Goal: Answer question/provide support

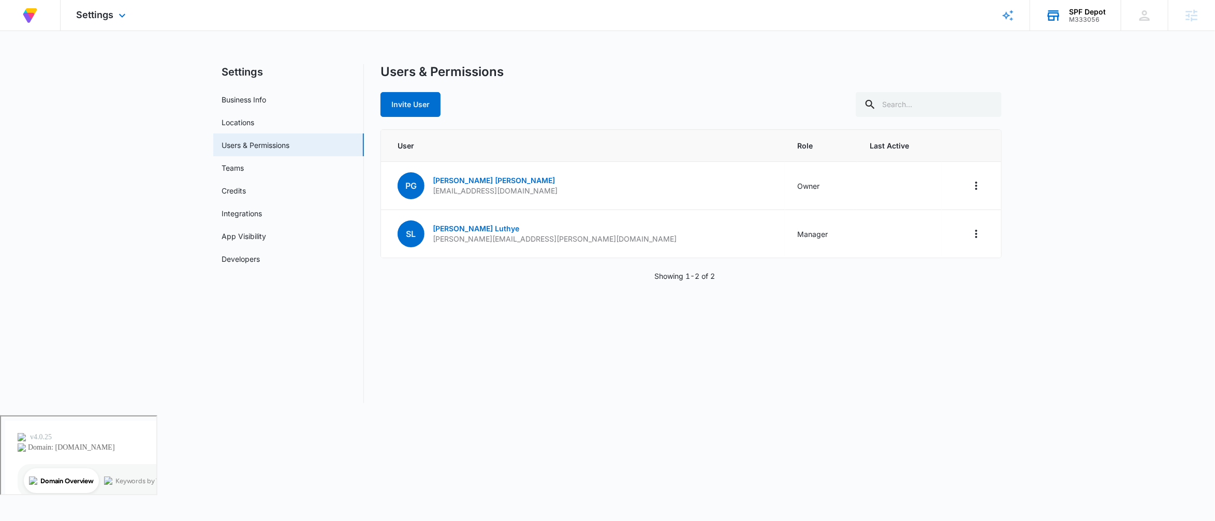
drag, startPoint x: 1062, startPoint y: 18, endPoint x: 1071, endPoint y: 20, distance: 9.5
click at [1063, 19] on div "SPF Depot M333056 Your Accounts View All" at bounding box center [1075, 15] width 91 height 31
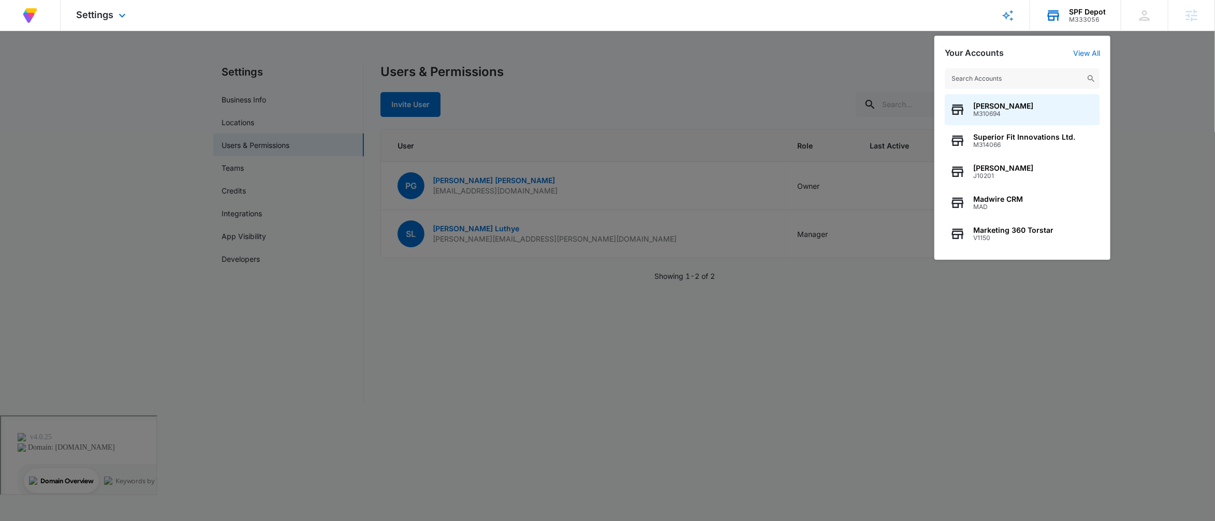
click at [1010, 75] on input "text" at bounding box center [1022, 78] width 155 height 21
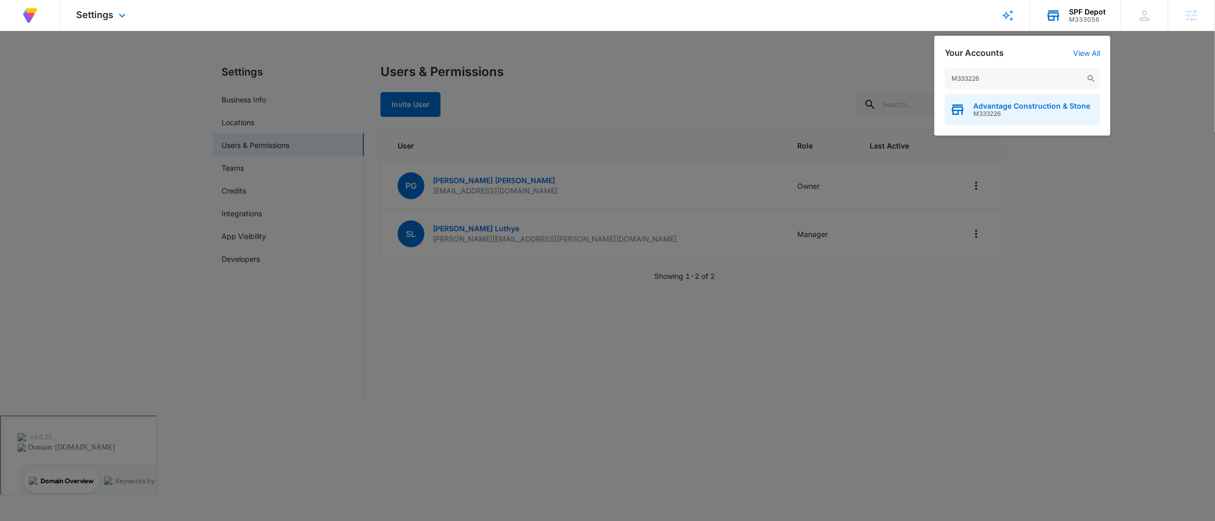
type input "M333226"
click at [1027, 106] on span "Advantage Construction & Stone" at bounding box center [1031, 106] width 117 height 8
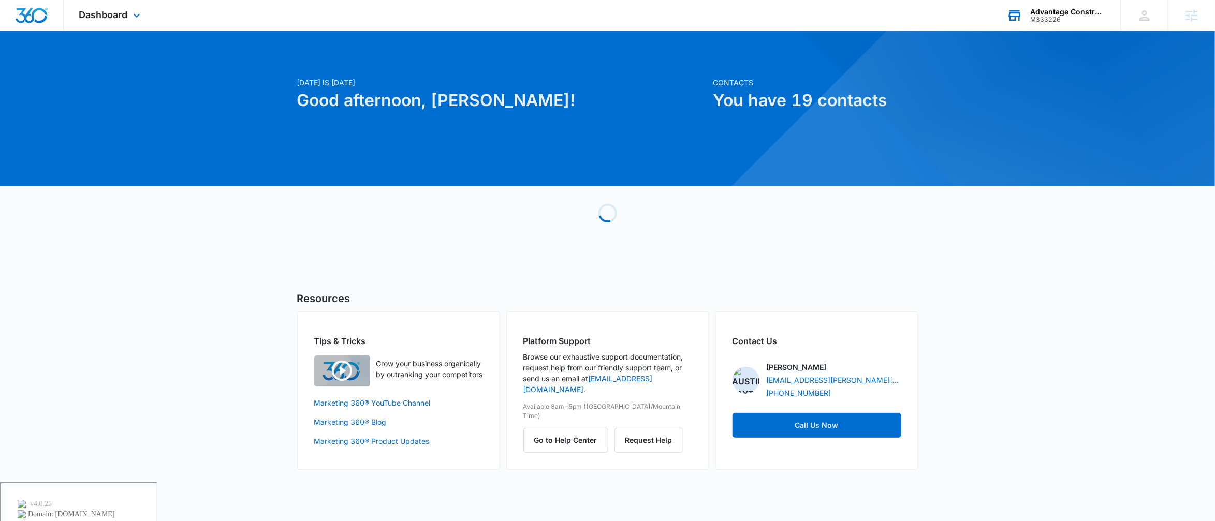
drag, startPoint x: 176, startPoint y: 102, endPoint x: 134, endPoint y: 43, distance: 73.1
click at [176, 102] on div "[DATE] is [DATE] Good afternoon, [PERSON_NAME]! Contacts You have 19 contacts L…" at bounding box center [607, 263] width 1215 height 438
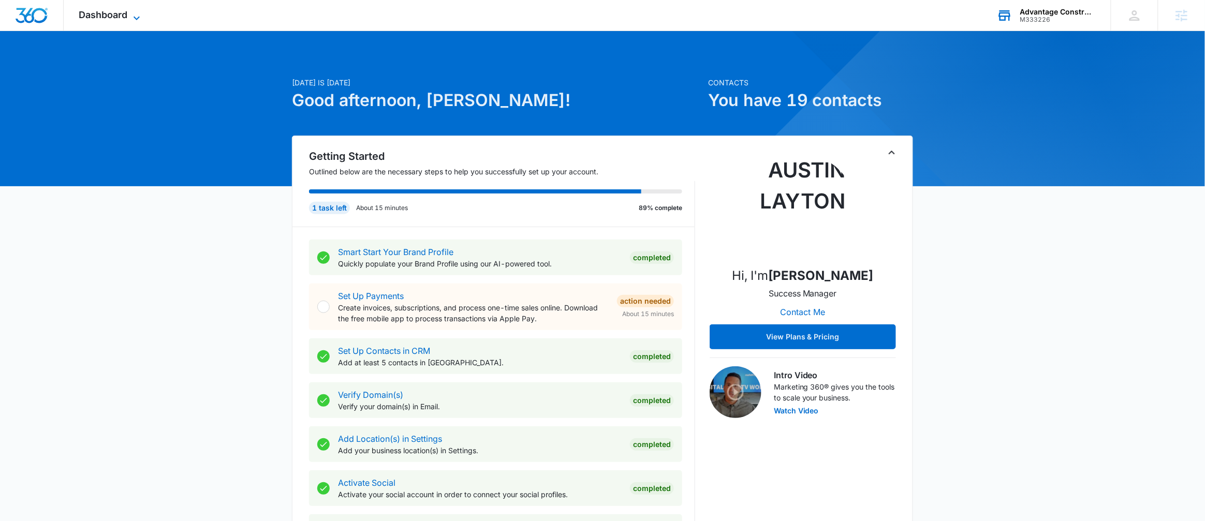
click at [123, 11] on span "Dashboard" at bounding box center [103, 14] width 49 height 11
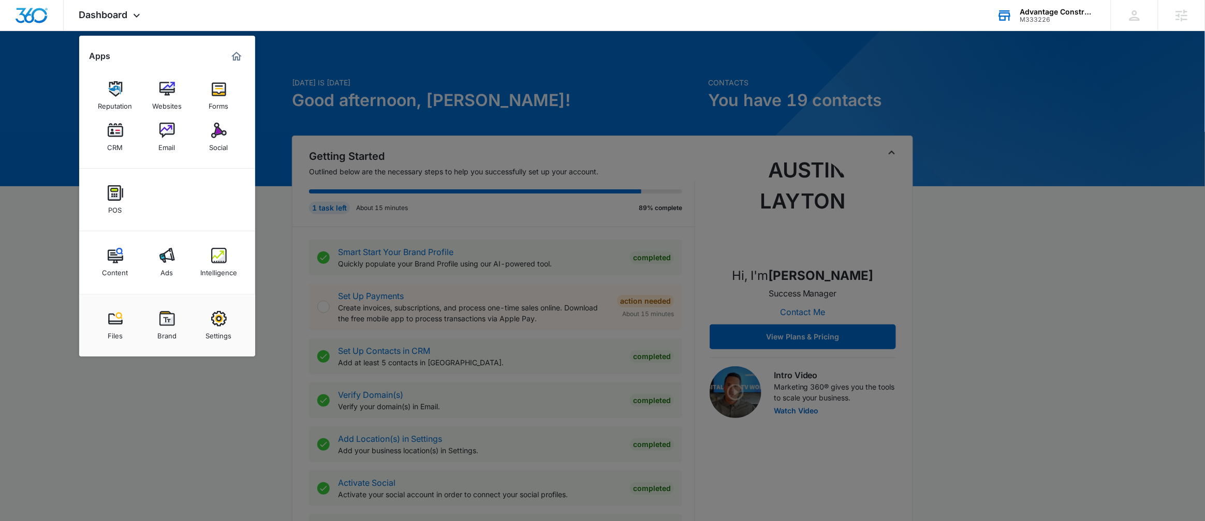
click at [174, 258] on link "Ads" at bounding box center [167, 262] width 39 height 39
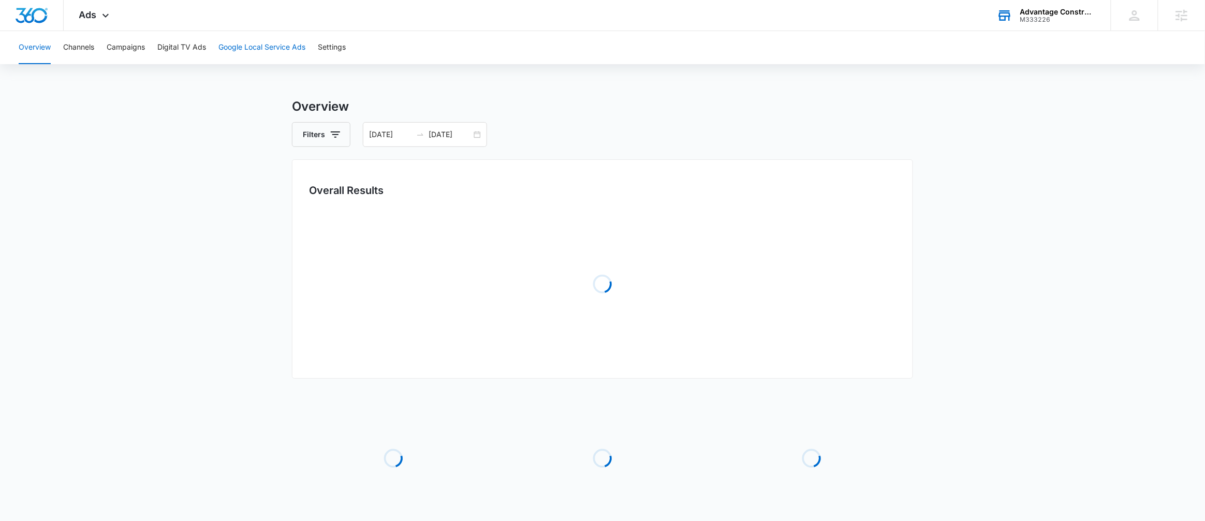
click at [251, 47] on button "Google Local Service Ads" at bounding box center [261, 47] width 87 height 33
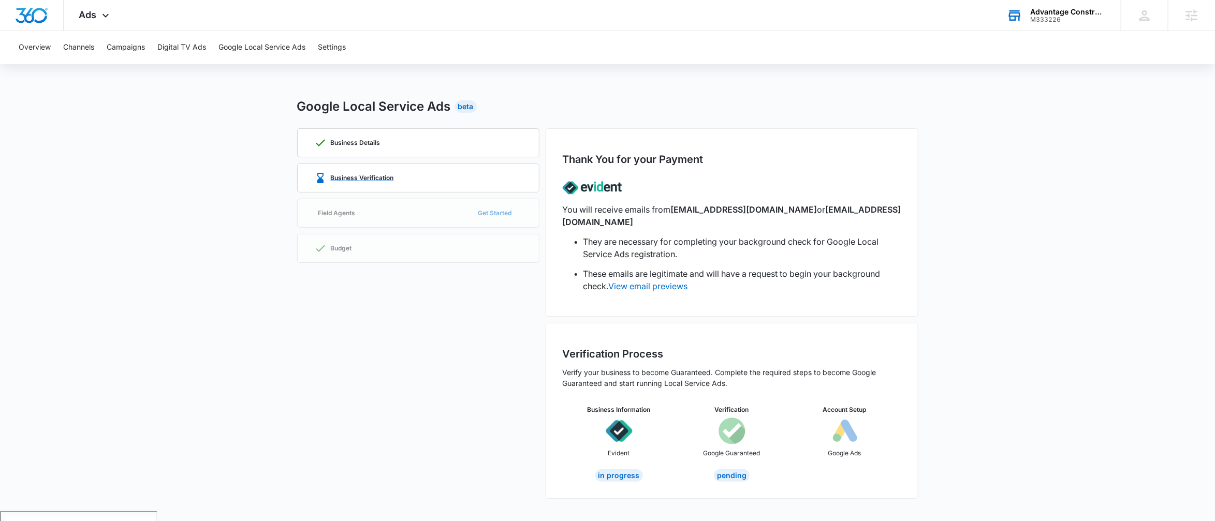
click at [384, 182] on div "Business Verification" at bounding box center [354, 178] width 80 height 12
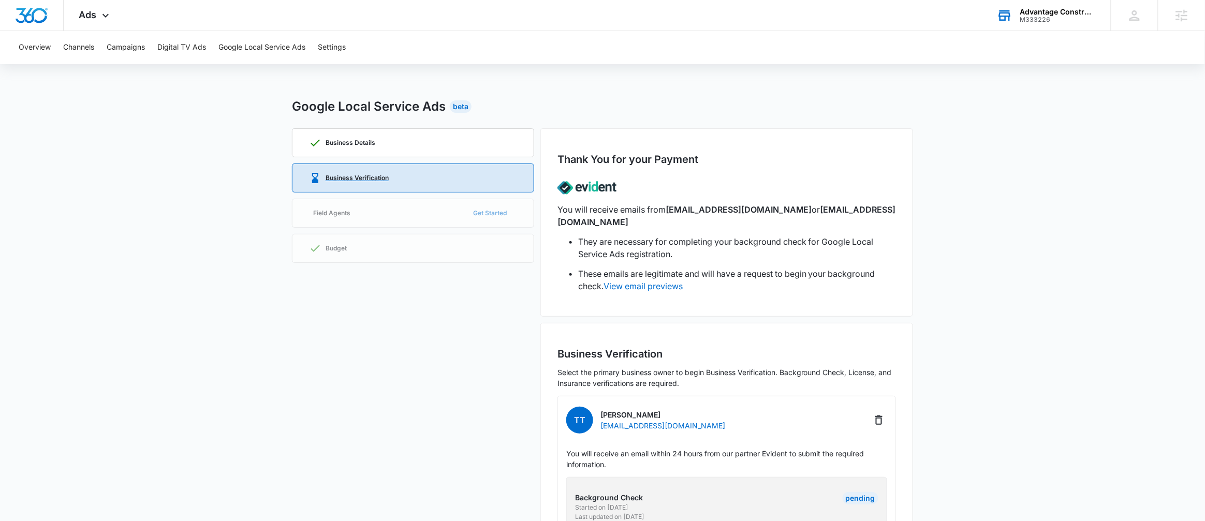
click at [499, 173] on div "Business Verification" at bounding box center [413, 178] width 208 height 28
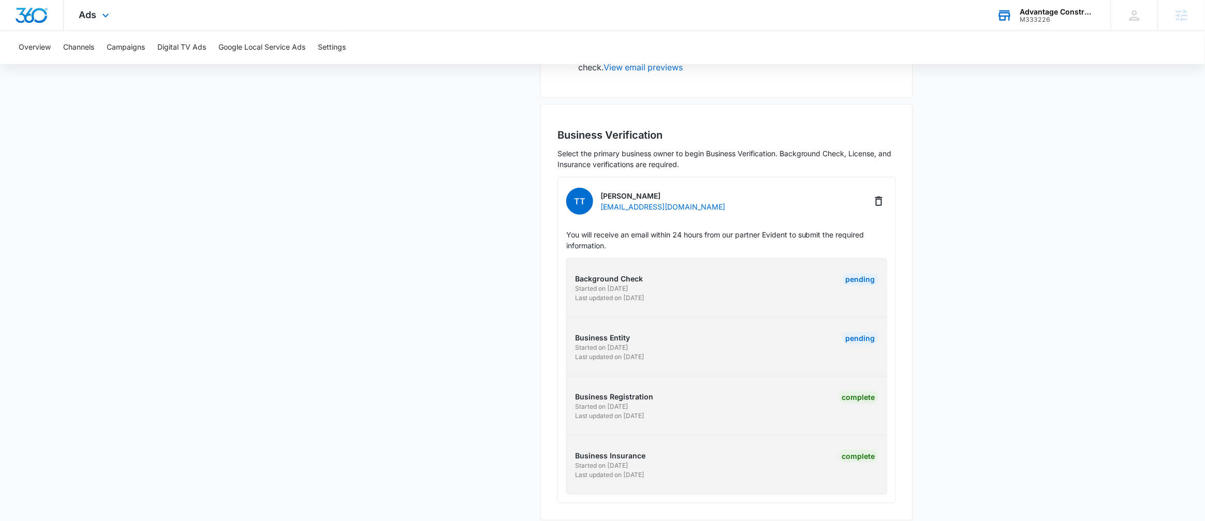
click at [509, 25] on div "Ads Apps Reputation Websites Forms CRM Email Social POS Content Ads Intelligenc…" at bounding box center [602, 15] width 1205 height 31
click at [132, 47] on button "Campaigns" at bounding box center [126, 47] width 38 height 33
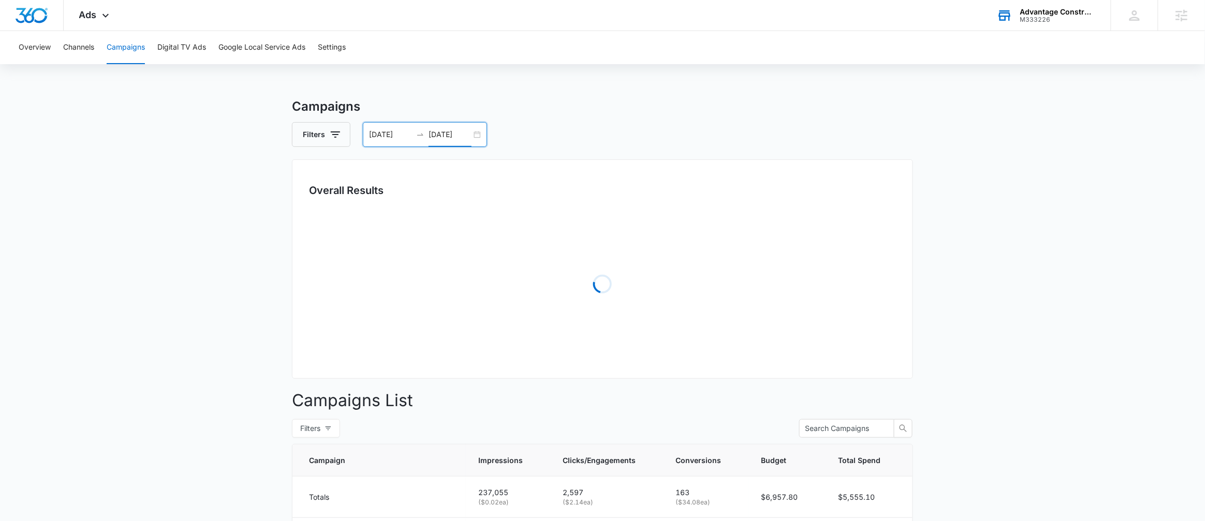
click at [469, 135] on input "[DATE]" at bounding box center [450, 134] width 43 height 11
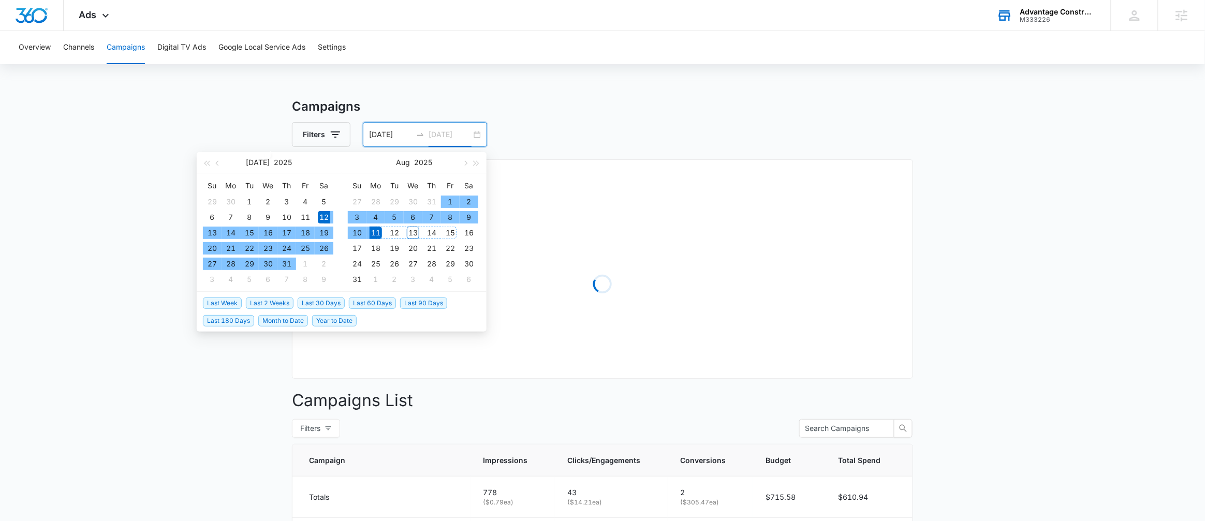
type input "[DATE]"
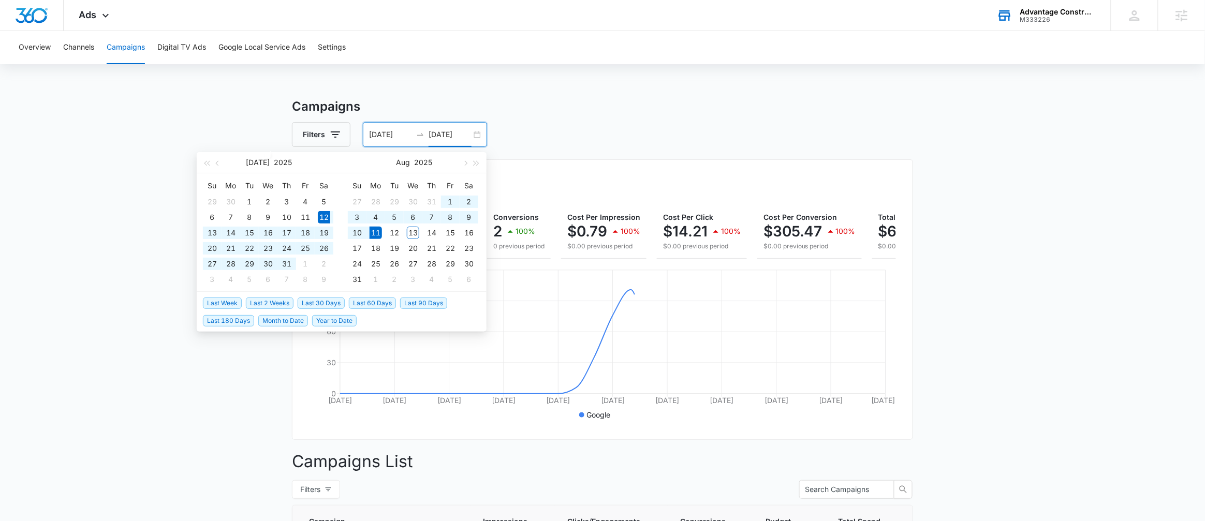
click at [313, 304] on span "Last 30 Days" at bounding box center [321, 303] width 47 height 11
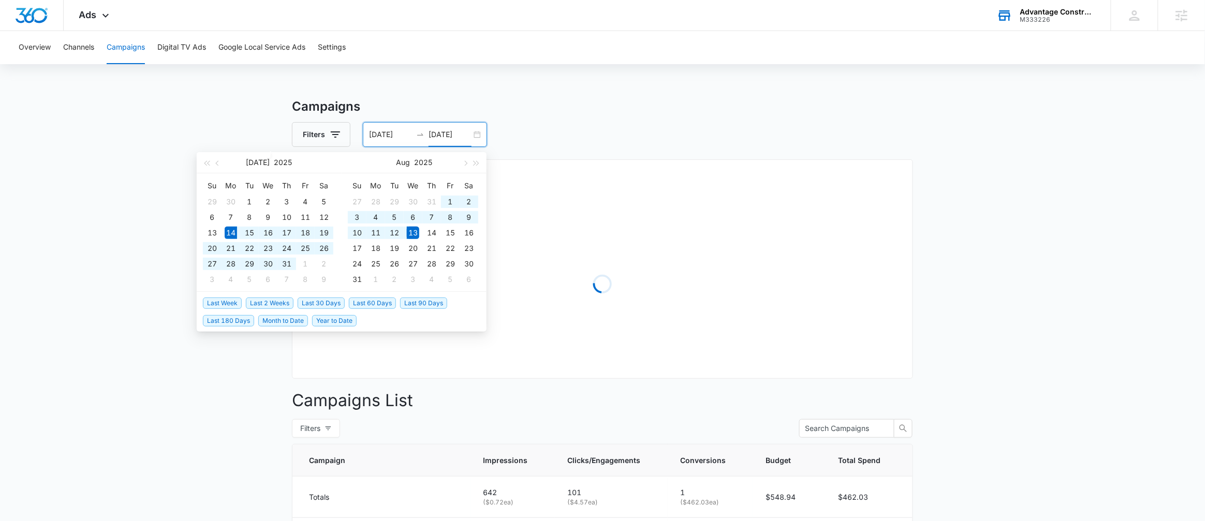
type input "[DATE]"
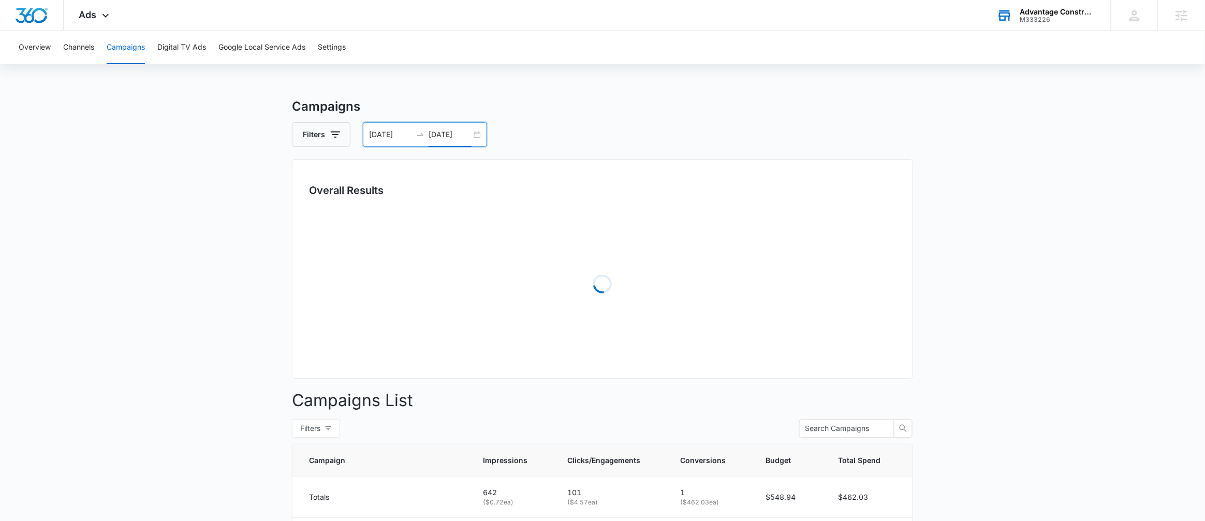
click at [602, 142] on div "Filters [DATE] [DATE]" at bounding box center [602, 134] width 621 height 25
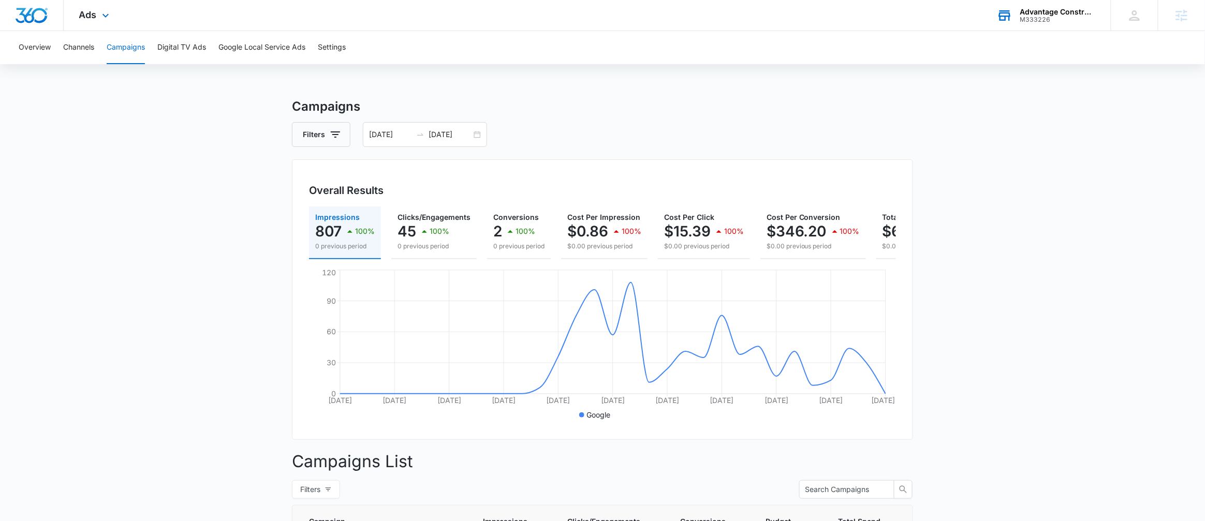
click at [820, 23] on div "Ads Apps Reputation Websites Forms CRM Email Social POS Content Ads Intelligenc…" at bounding box center [602, 15] width 1205 height 31
click at [93, 18] on span "Ads" at bounding box center [88, 14] width 18 height 11
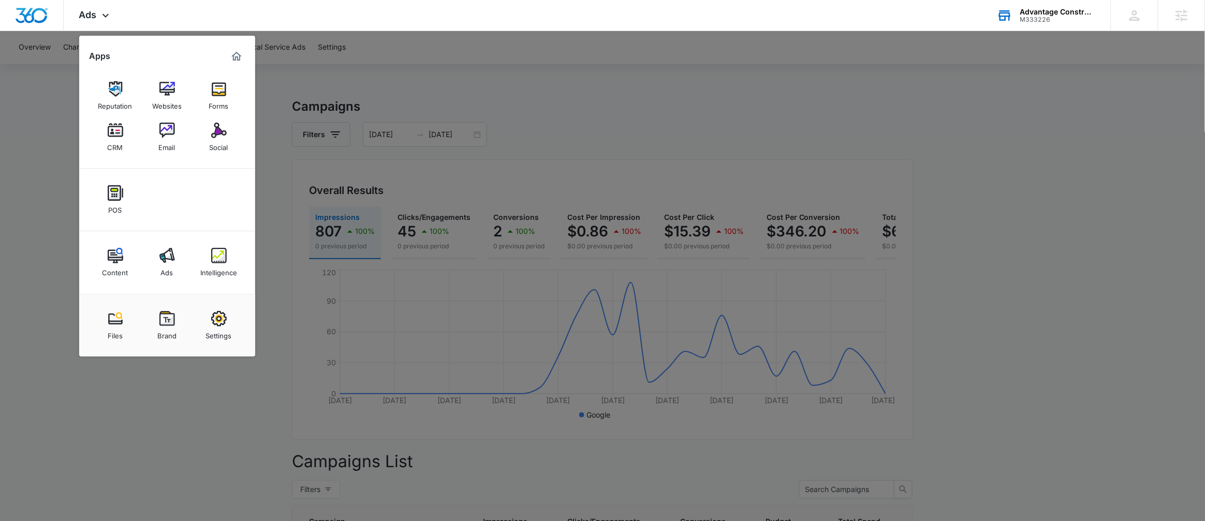
click at [222, 257] on img at bounding box center [219, 256] width 16 height 16
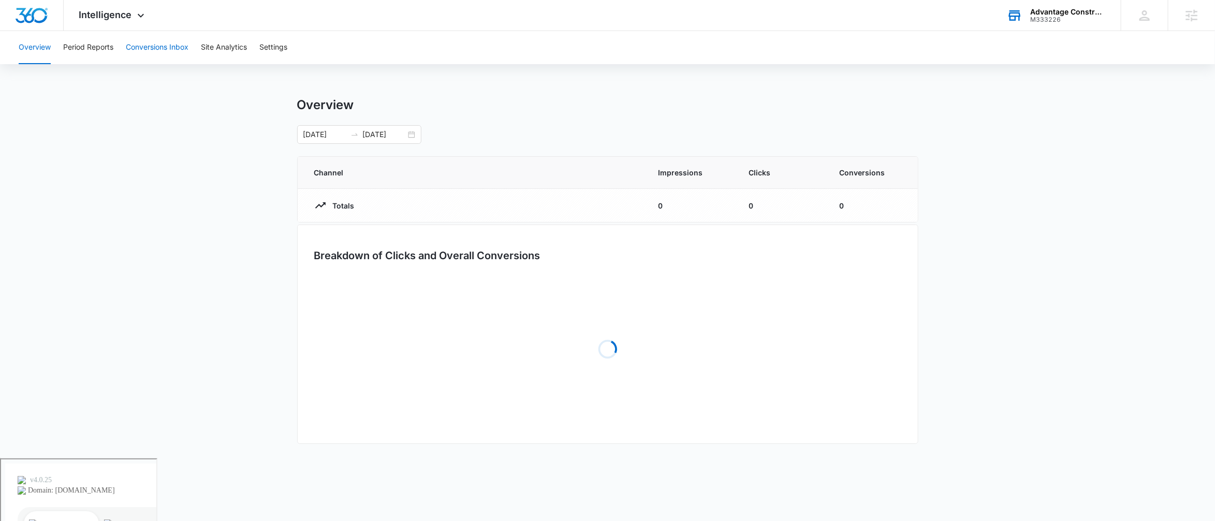
click at [187, 49] on button "Conversions Inbox" at bounding box center [157, 47] width 63 height 33
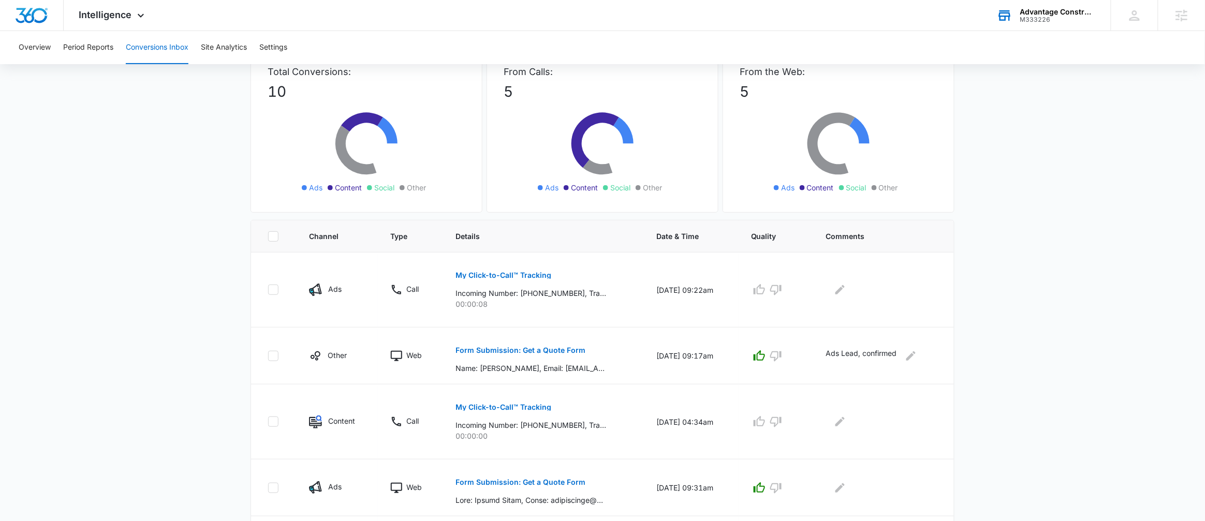
scroll to position [89, 0]
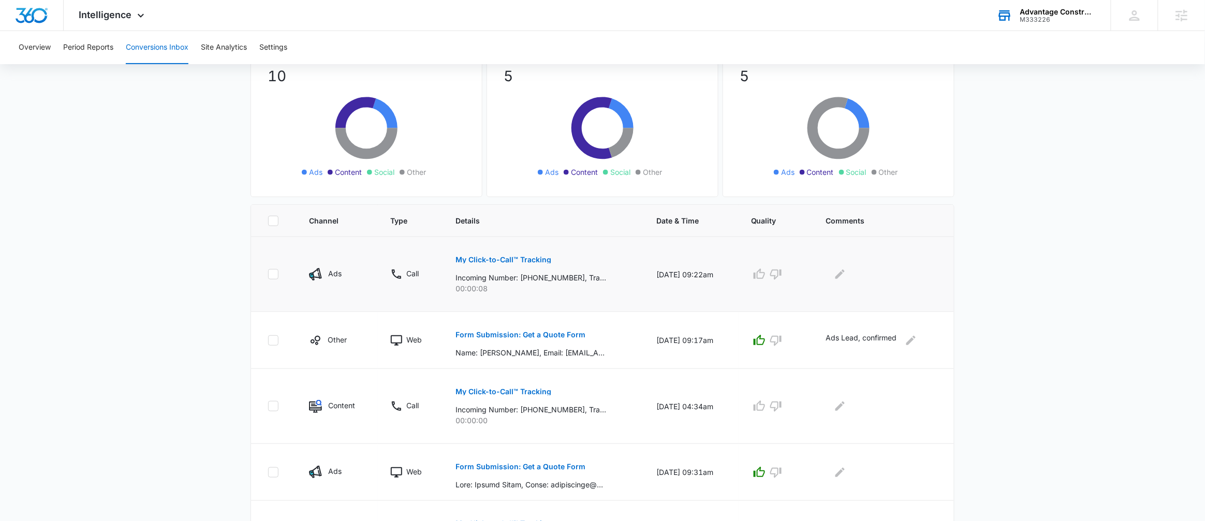
click at [524, 257] on p "My Click-to-Call™ Tracking" at bounding box center [503, 259] width 96 height 7
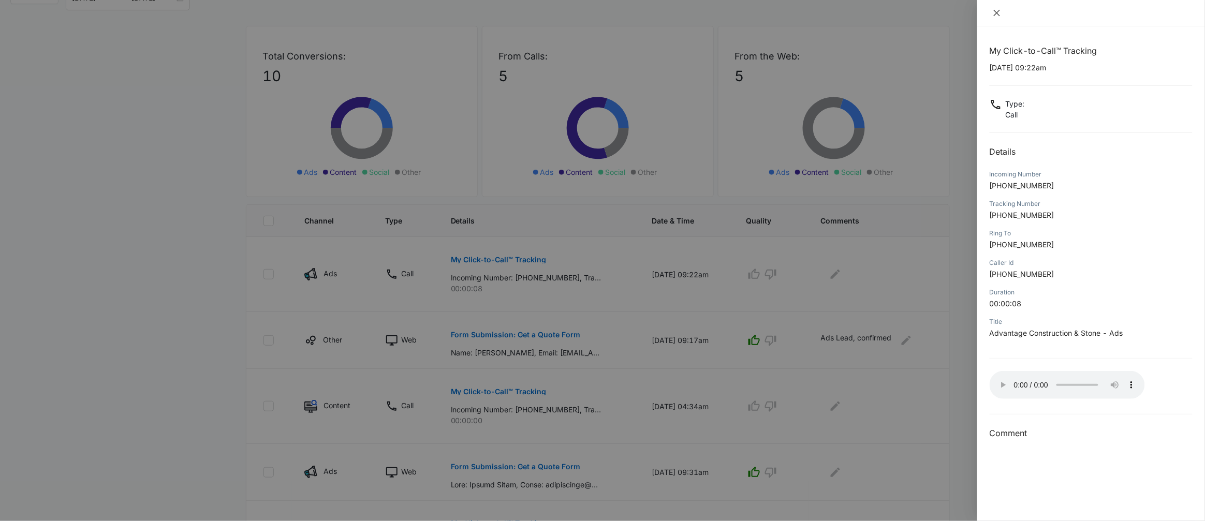
click at [997, 11] on icon "close" at bounding box center [997, 13] width 8 height 8
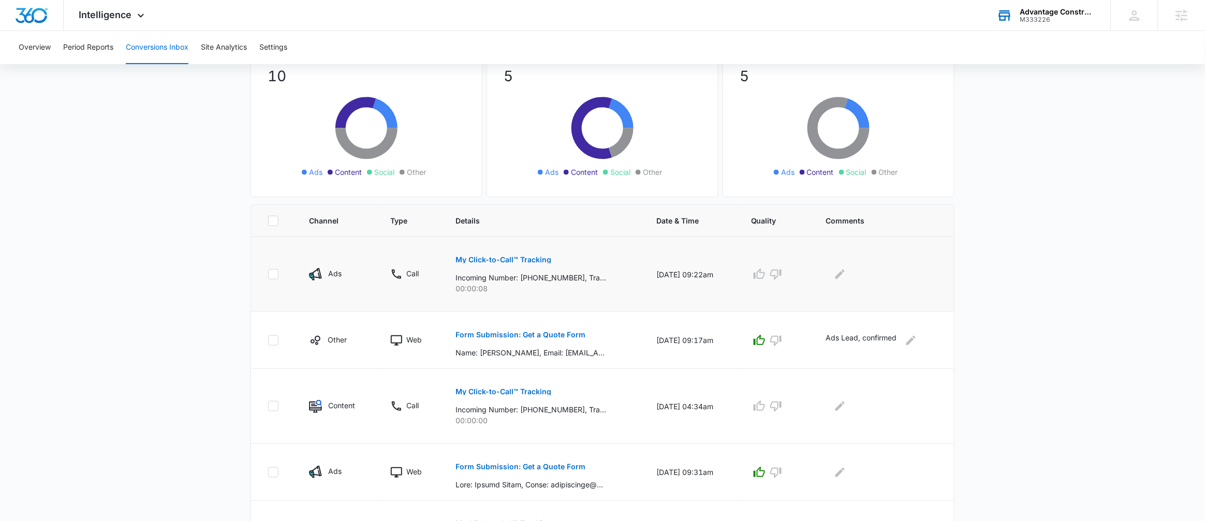
click at [665, 273] on td "[DATE] 09:22am" at bounding box center [691, 274] width 94 height 75
click at [695, 273] on td "[DATE] 09:22am" at bounding box center [691, 274] width 94 height 75
click at [765, 278] on icon "button" at bounding box center [759, 274] width 12 height 12
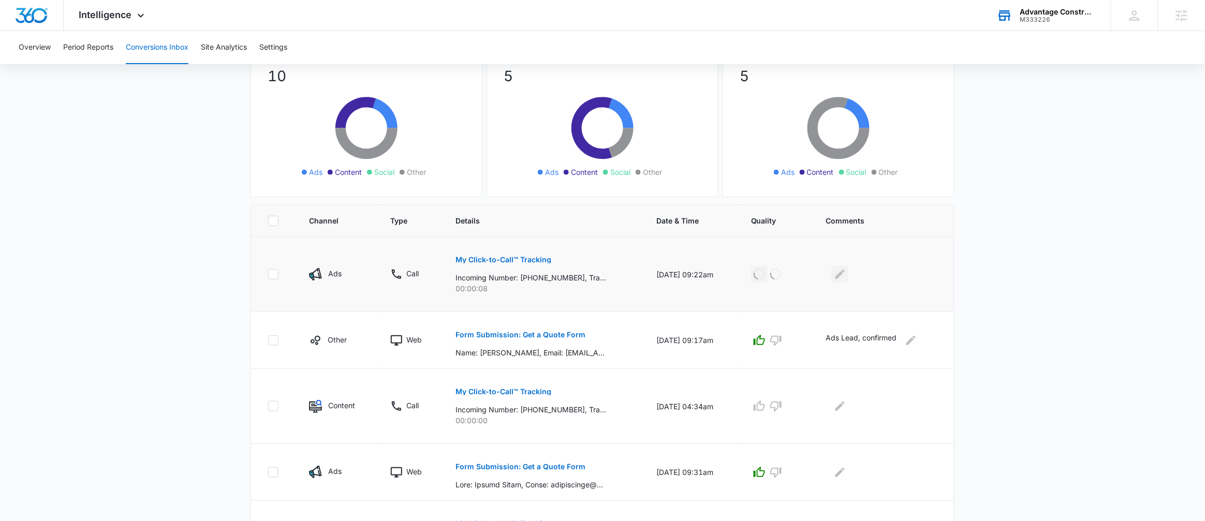
click at [844, 276] on icon "Edit Comments" at bounding box center [840, 274] width 12 height 12
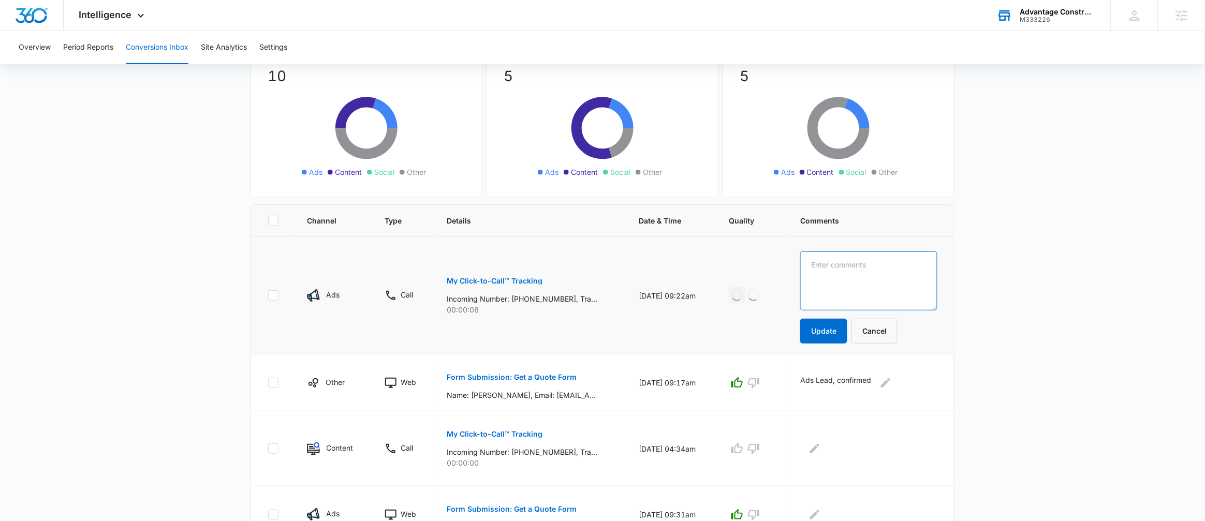
click at [871, 271] on textarea at bounding box center [868, 281] width 137 height 59
type textarea "C"
type textarea "Did not answer"
click at [837, 328] on button "Update" at bounding box center [823, 331] width 47 height 25
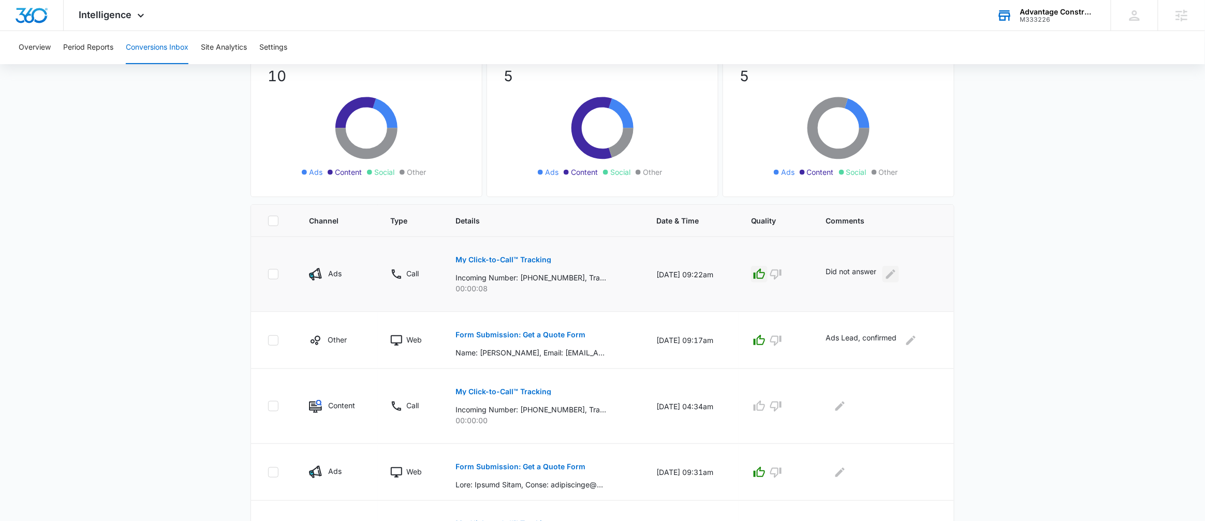
click at [890, 277] on icon "Edit Comments" at bounding box center [891, 274] width 12 height 12
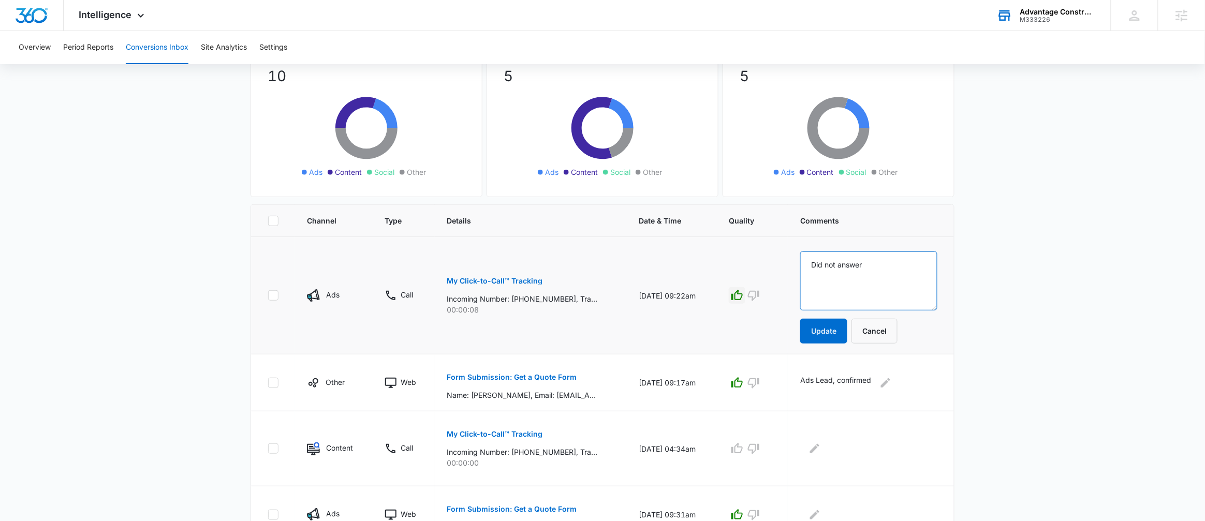
click at [847, 267] on textarea "Did not answer" at bounding box center [868, 281] width 137 height 59
click at [909, 262] on textarea "Did not answer" at bounding box center [868, 281] width 137 height 59
click at [900, 262] on textarea "Did not answer" at bounding box center [868, 281] width 137 height 59
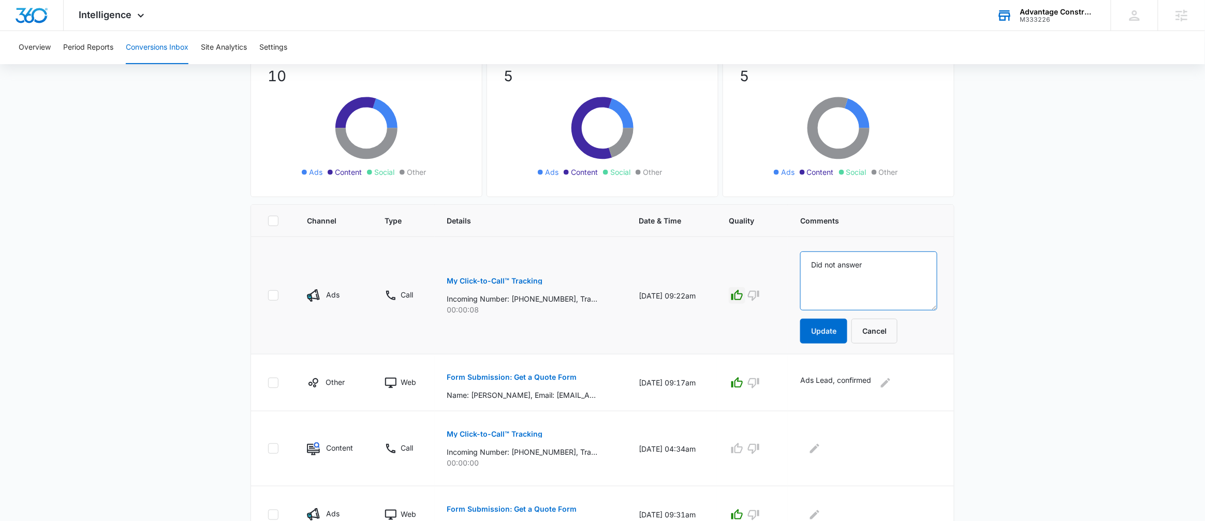
click at [900, 262] on textarea "Did not answer" at bounding box center [868, 281] width 137 height 59
type textarea "Missed call"
click at [842, 326] on button "Update" at bounding box center [823, 331] width 47 height 25
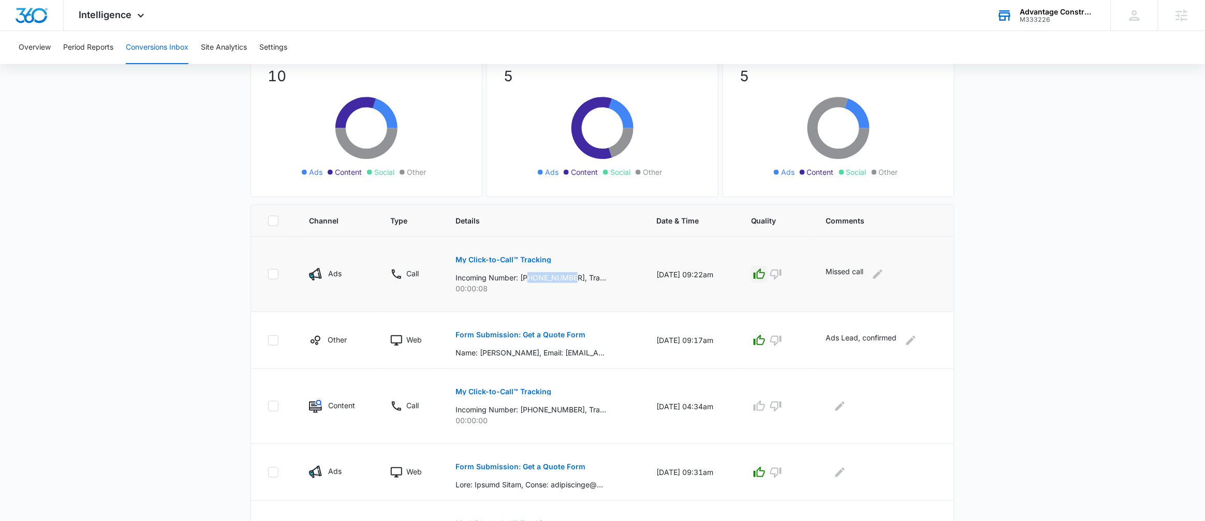
drag, startPoint x: 525, startPoint y: 275, endPoint x: 571, endPoint y: 273, distance: 46.1
click at [571, 273] on p "Incoming Number: [PHONE_NUMBER], Tracking Number: [PHONE_NUMBER], Ring To: [PHO…" at bounding box center [530, 277] width 151 height 11
copy p "4794586017"
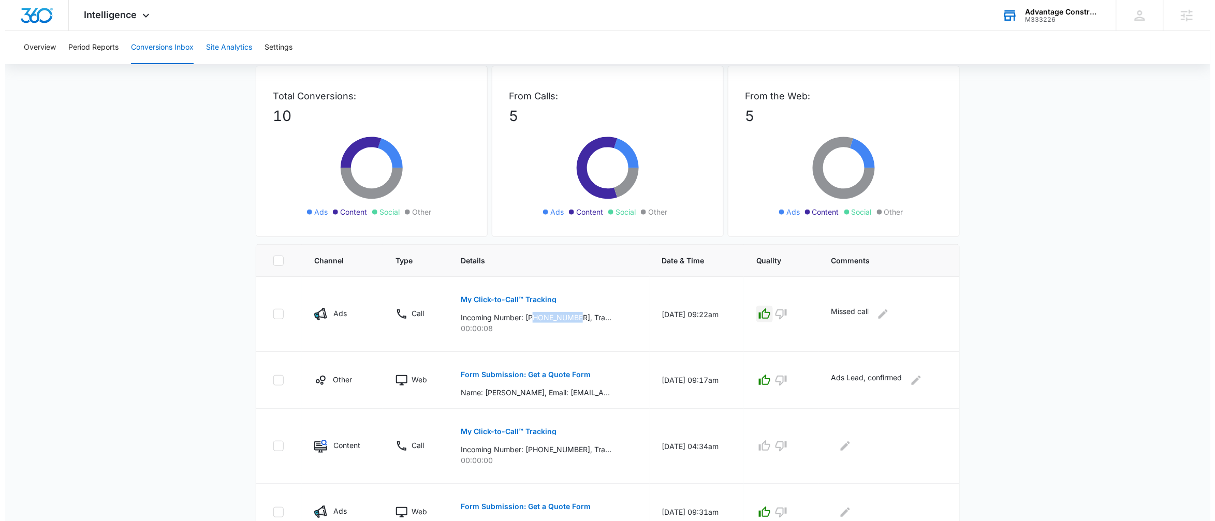
scroll to position [0, 0]
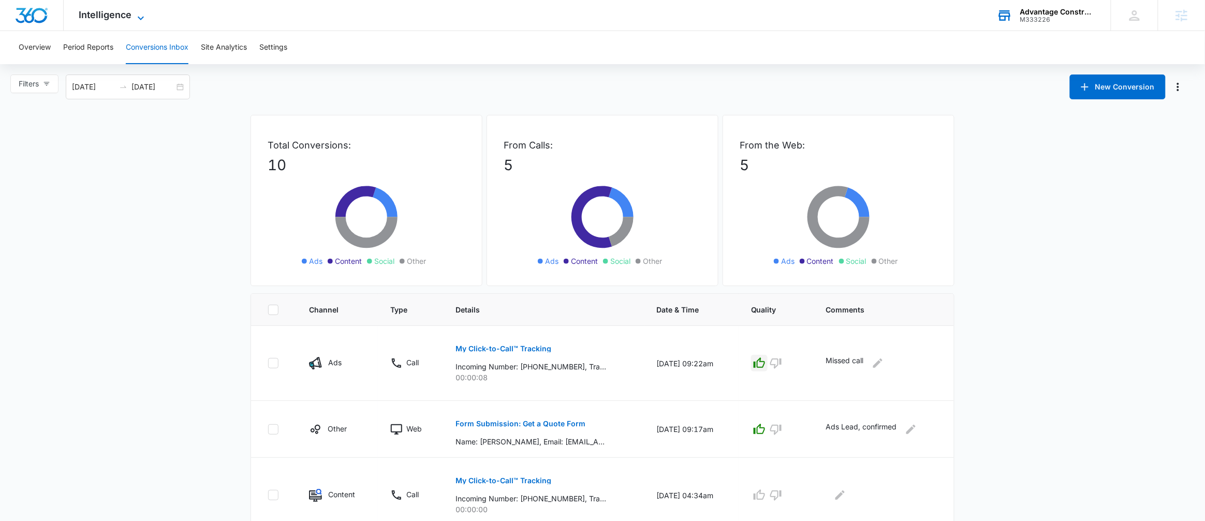
click at [111, 12] on span "Intelligence" at bounding box center [105, 14] width 53 height 11
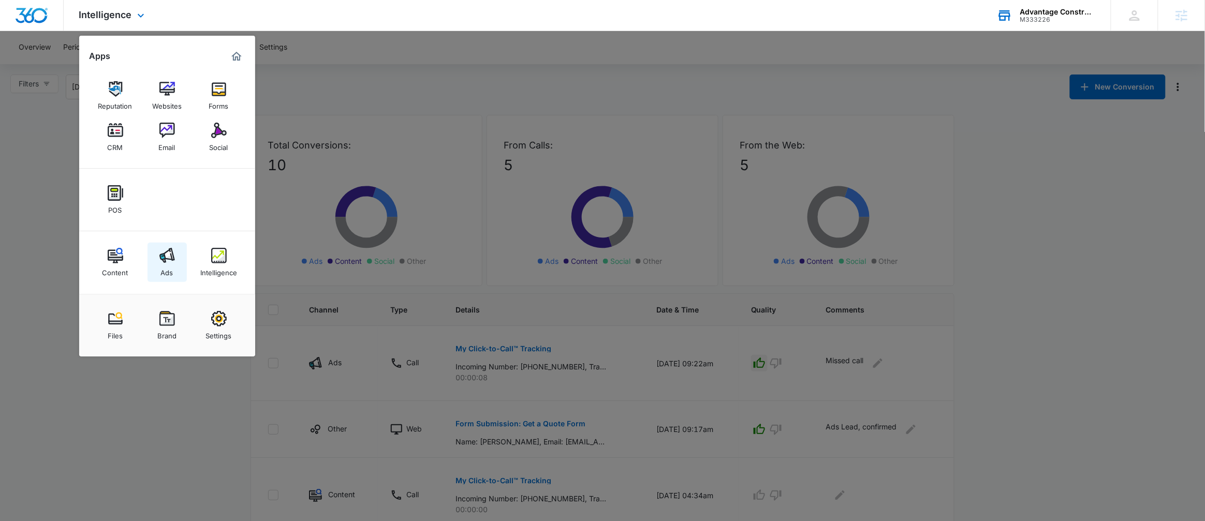
click at [180, 260] on link "Ads" at bounding box center [167, 262] width 39 height 39
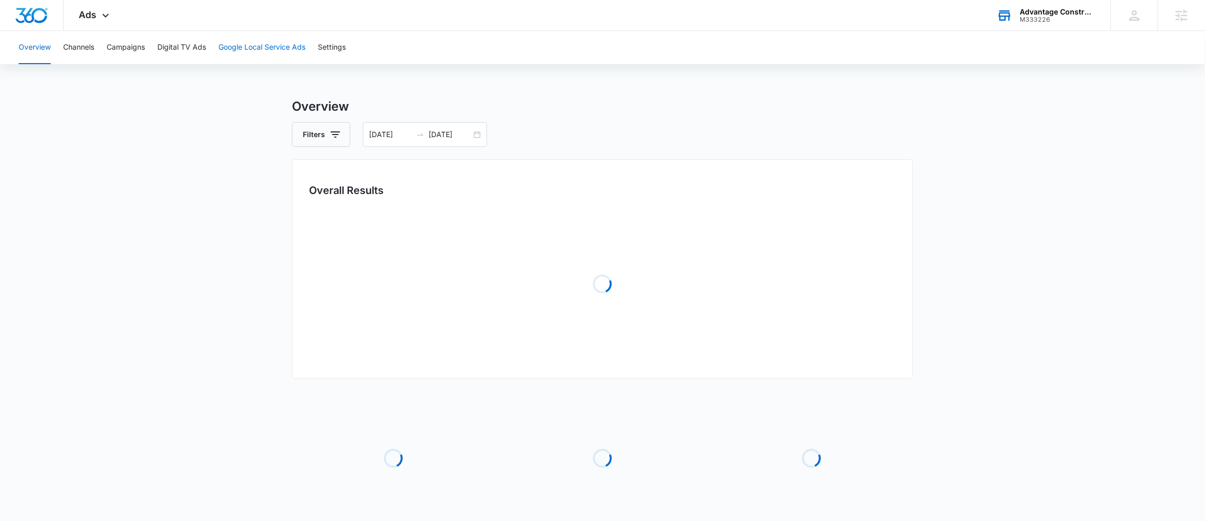
click at [282, 40] on button "Google Local Service Ads" at bounding box center [261, 47] width 87 height 33
